Goal: Check status: Check status

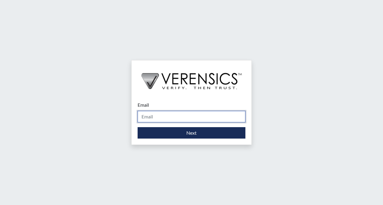
click at [172, 114] on input "Email" at bounding box center [192, 116] width 108 height 11
type input "[EMAIL_ADDRESS][DOMAIN_NAME]"
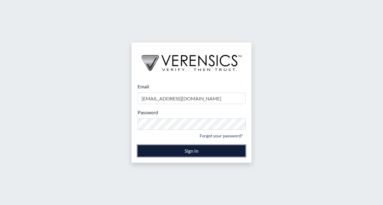
click at [182, 152] on button "Sign In" at bounding box center [192, 150] width 108 height 11
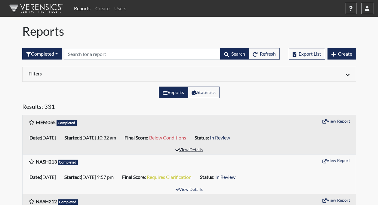
click at [193, 149] on button "View Details" at bounding box center [189, 150] width 33 height 8
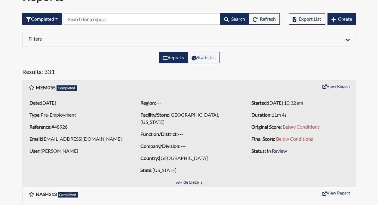
scroll to position [36, 0]
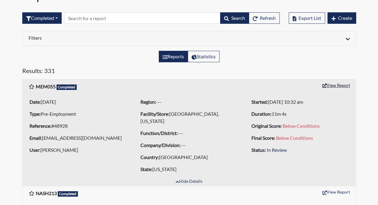
click at [332, 83] on button "View Report" at bounding box center [336, 85] width 33 height 9
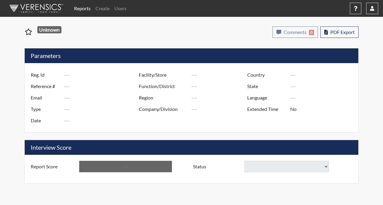
type input "MEM055"
type input "48928"
type input "[EMAIL_ADDRESS][DOMAIN_NAME]"
type input "Pre-Employment"
type input "[DATE]"
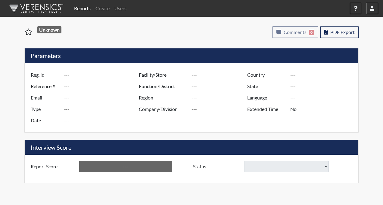
type input "[GEOGRAPHIC_DATA], [US_STATE]"
type input "[GEOGRAPHIC_DATA]"
type input "[US_STATE]"
type input "English"
type input "Below Conditions"
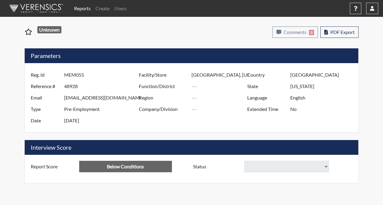
select select
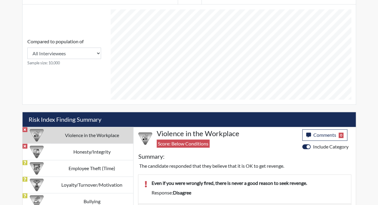
scroll to position [251, 0]
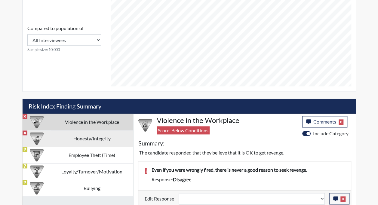
click at [85, 136] on td "Honesty/Integrity" at bounding box center [92, 138] width 82 height 17
select select
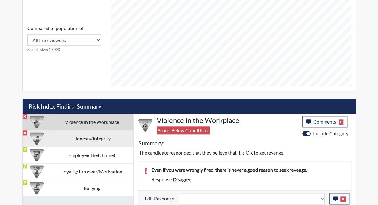
select select
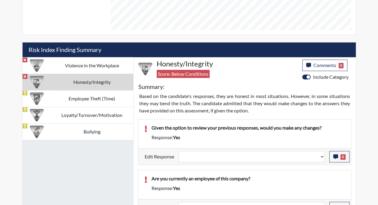
scroll to position [278, 0]
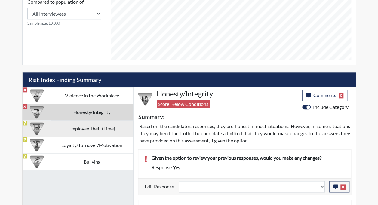
click at [98, 126] on td "Employee Theft (Time)" at bounding box center [92, 128] width 82 height 17
select select
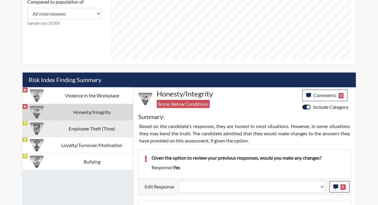
select select
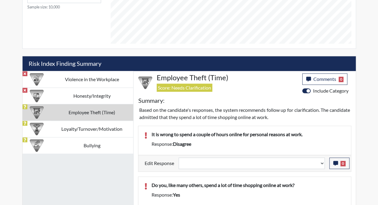
scroll to position [294, 0]
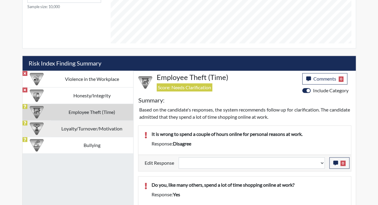
click at [91, 125] on td "Loyalty/Turnover/Motivation" at bounding box center [92, 128] width 82 height 17
select select
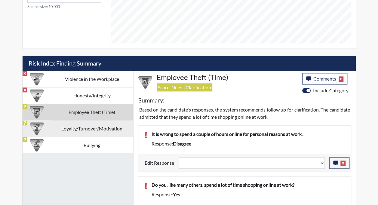
select select
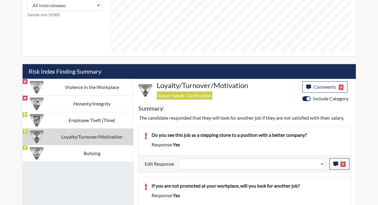
scroll to position [260, 0]
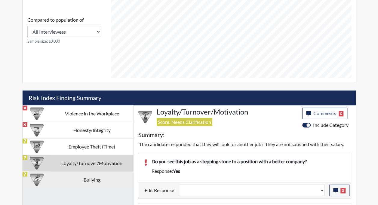
click at [89, 177] on td "Bullying" at bounding box center [92, 180] width 82 height 17
select select
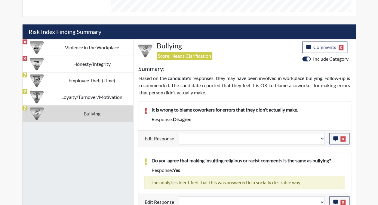
scroll to position [329, 0]
